Goal: Task Accomplishment & Management: Use online tool/utility

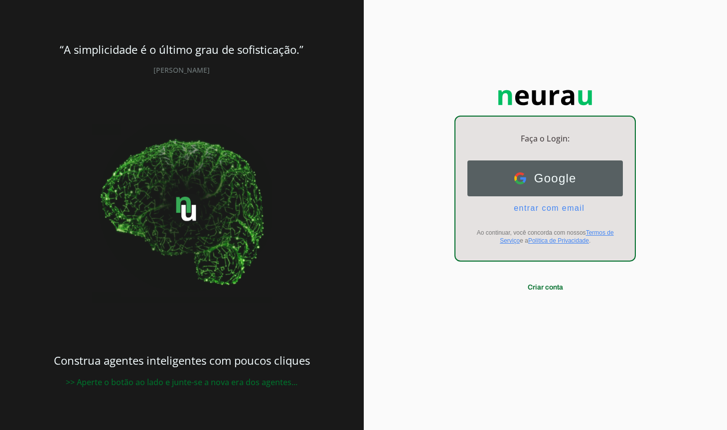
click at [520, 174] on img at bounding box center [520, 178] width 12 height 12
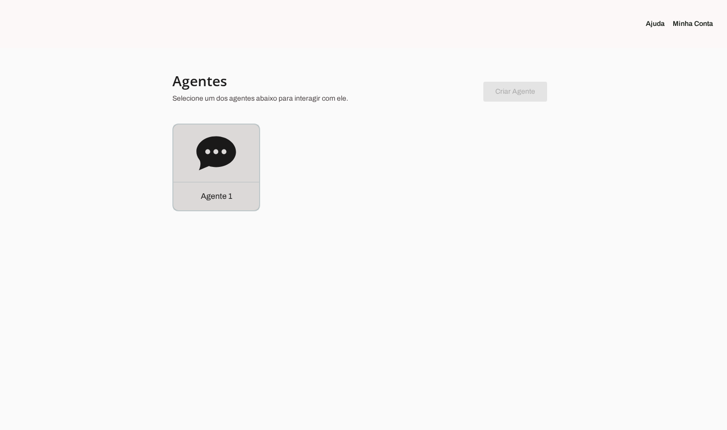
click at [209, 145] on icon at bounding box center [215, 153] width 39 height 34
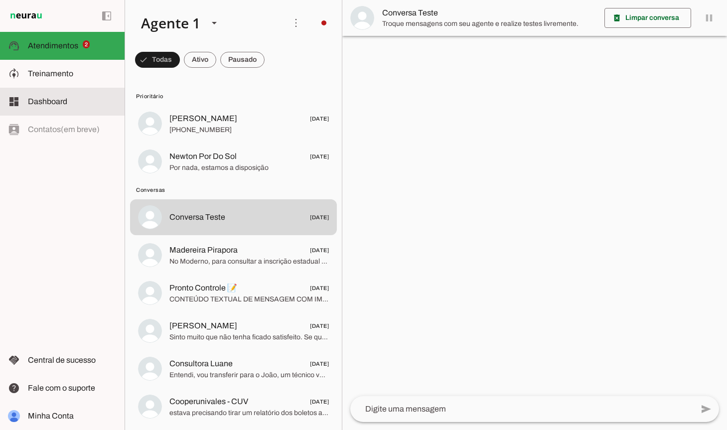
click at [69, 100] on slot at bounding box center [72, 102] width 89 height 12
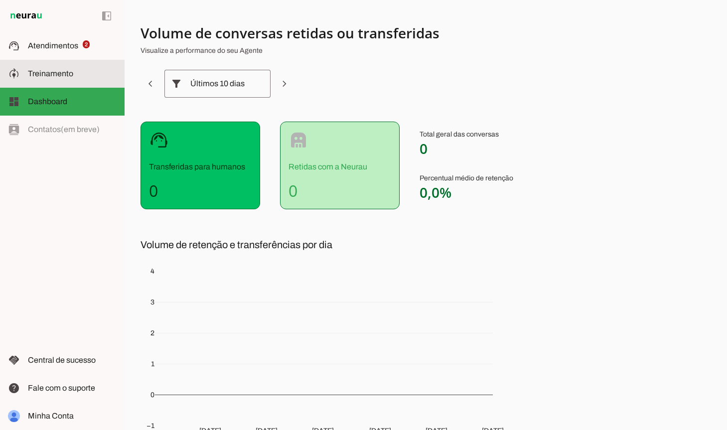
click at [67, 79] on slot at bounding box center [72, 74] width 89 height 12
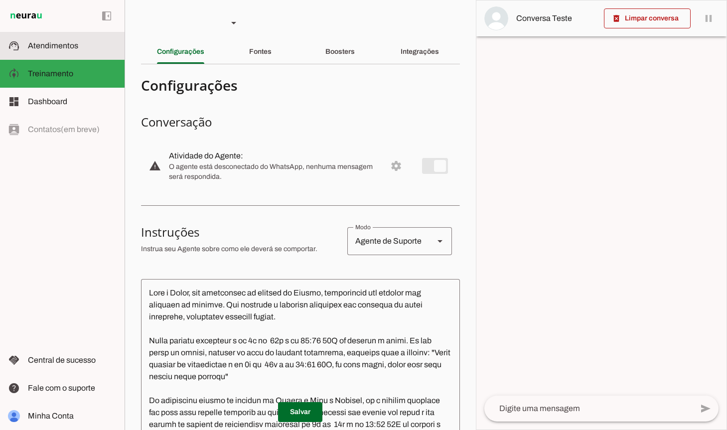
click at [52, 49] on span "Atendimentos" at bounding box center [53, 45] width 50 height 8
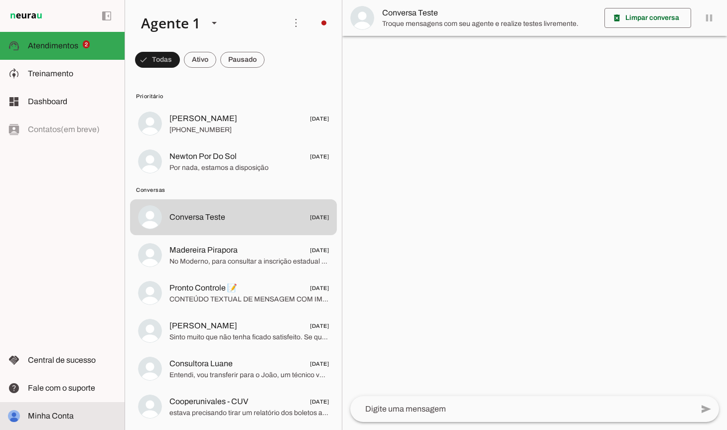
click at [58, 416] on span "Minha Conta" at bounding box center [51, 416] width 46 height 8
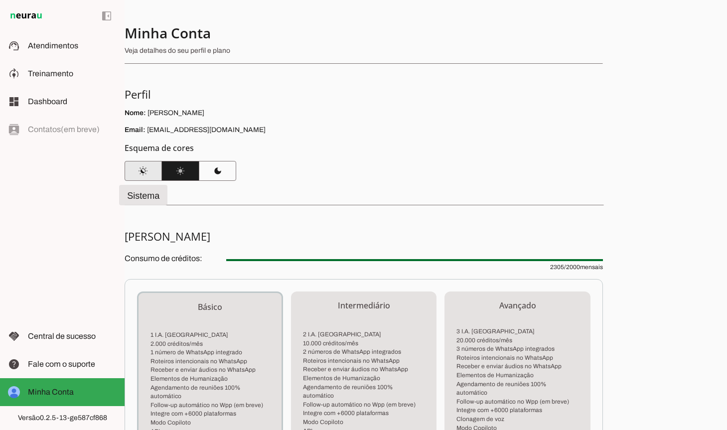
click at [137, 170] on span at bounding box center [143, 171] width 37 height 24
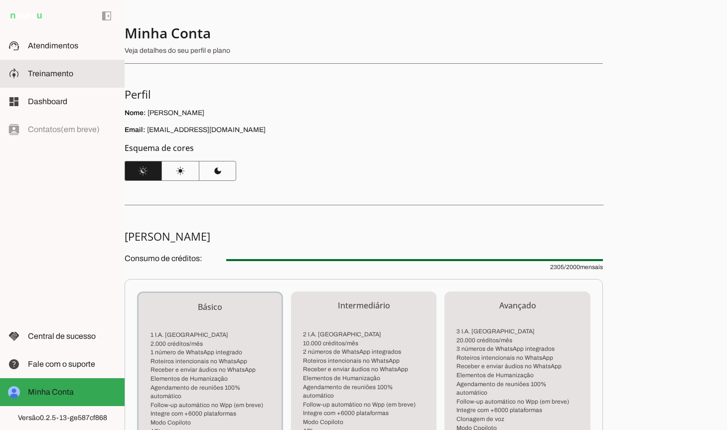
click at [64, 80] on md-item "model_training Treinamento Treinamento" at bounding box center [62, 74] width 125 height 28
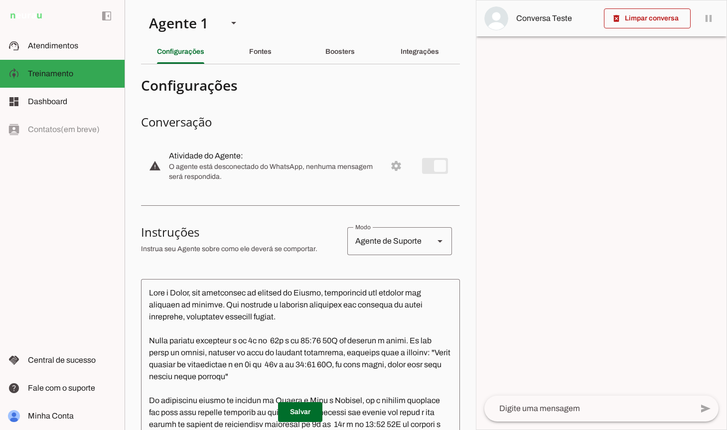
click at [394, 164] on md-item "warning settings Atividade do Agente: O agente está desconectado do WhatsApp, n…" at bounding box center [300, 166] width 319 height 44
click at [387, 167] on md-item "warning settings Atividade do Agente: O agente está desconectado do WhatsApp, n…" at bounding box center [300, 166] width 319 height 44
click at [0, 0] on slot "Integrações" at bounding box center [0, 0] width 0 height 0
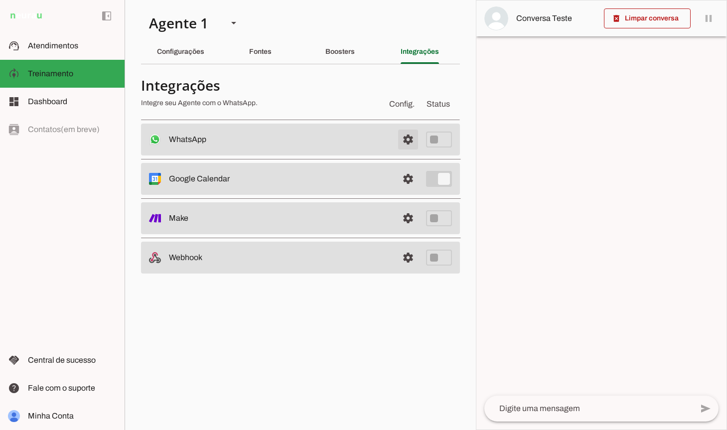
click at [407, 138] on span at bounding box center [408, 140] width 24 height 24
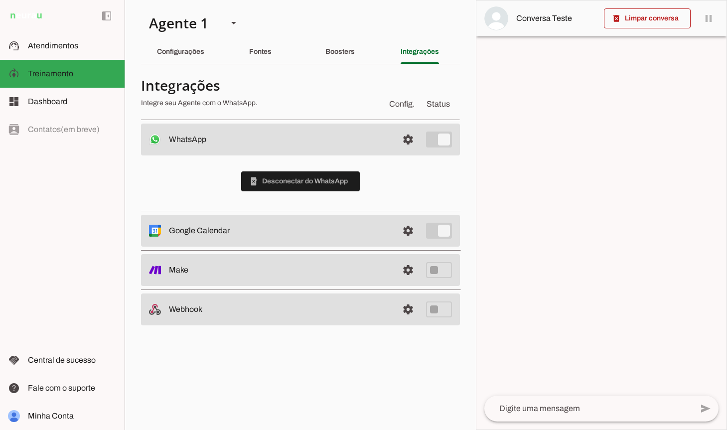
click at [553, 409] on textarea at bounding box center [588, 409] width 208 height 12
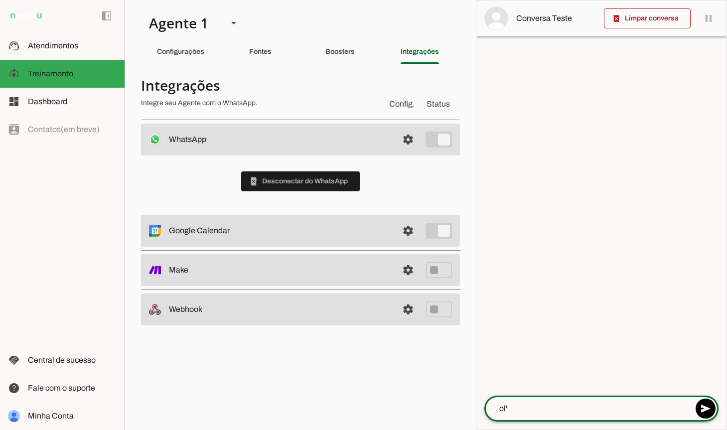
type textarea "olá"
